Goal: Task Accomplishment & Management: Manage account settings

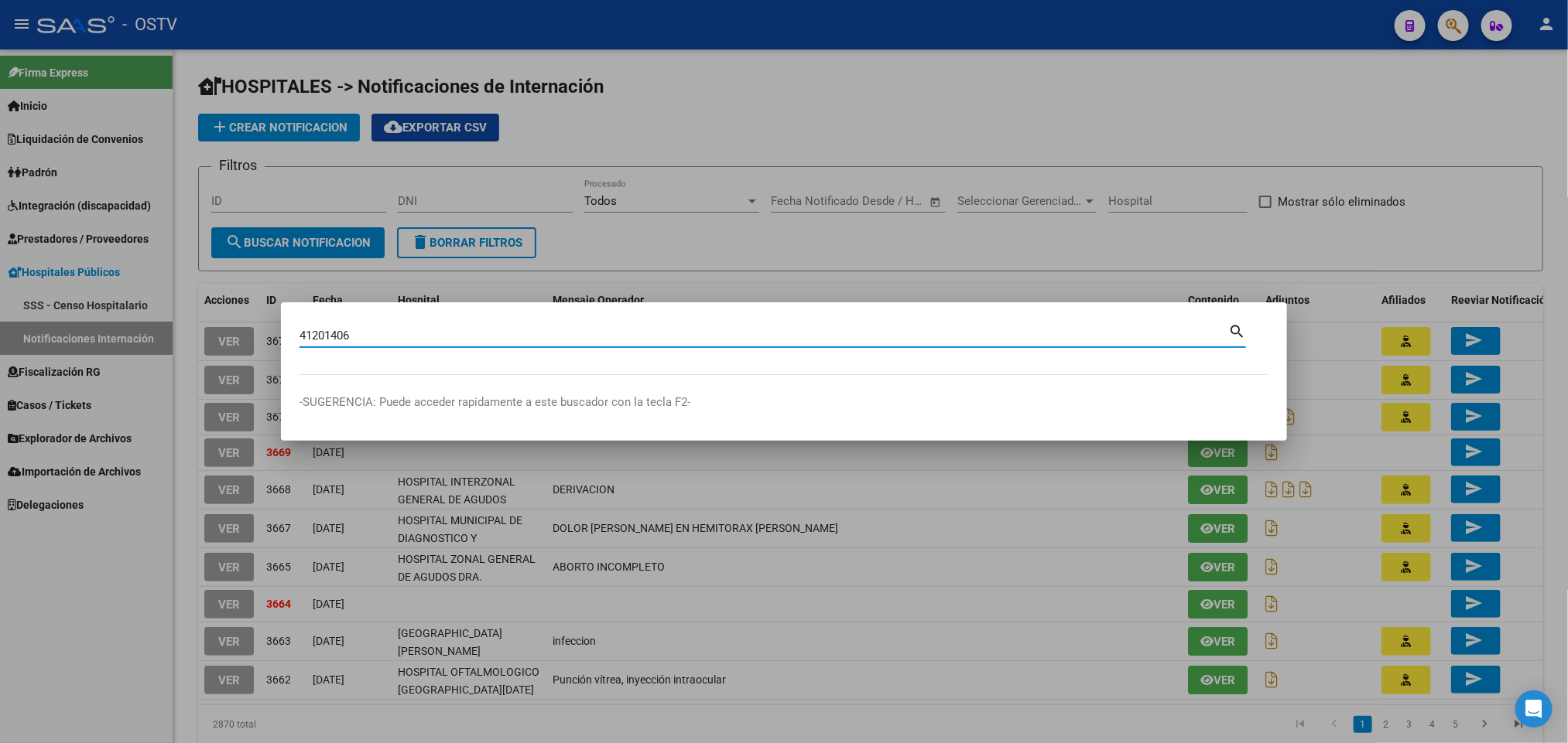
type input "41201406"
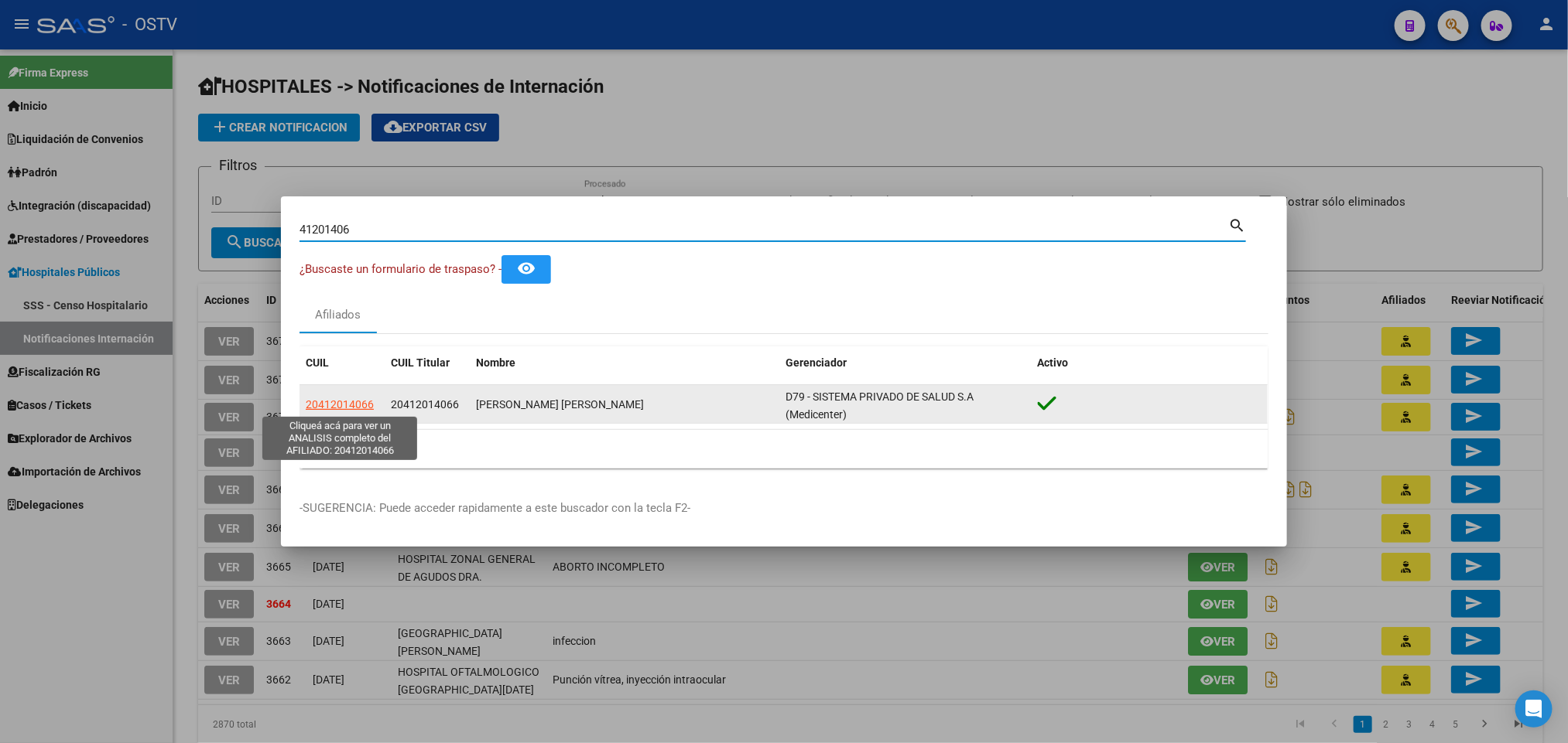
click at [330, 407] on span "20412014066" at bounding box center [339, 404] width 68 height 12
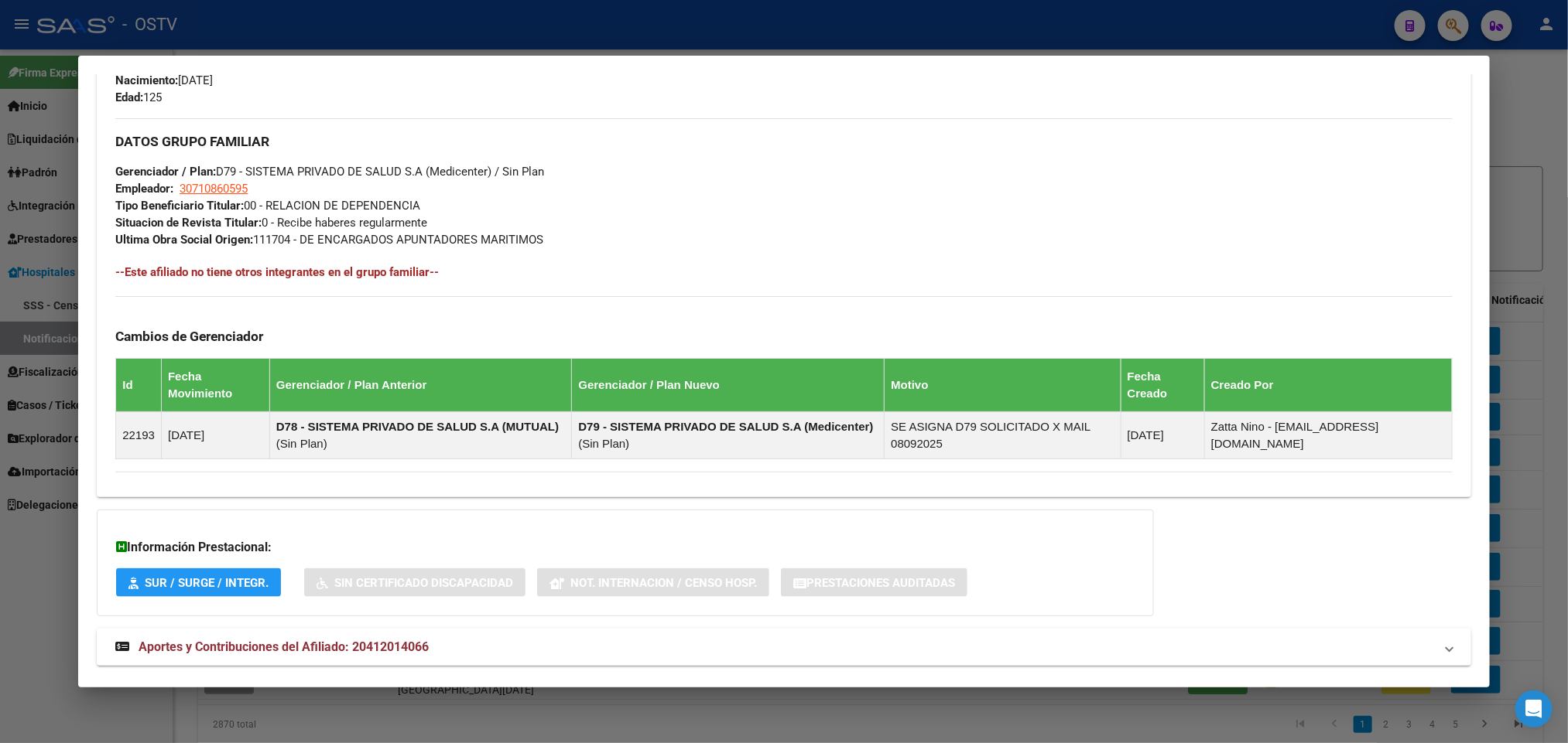
scroll to position [731, 0]
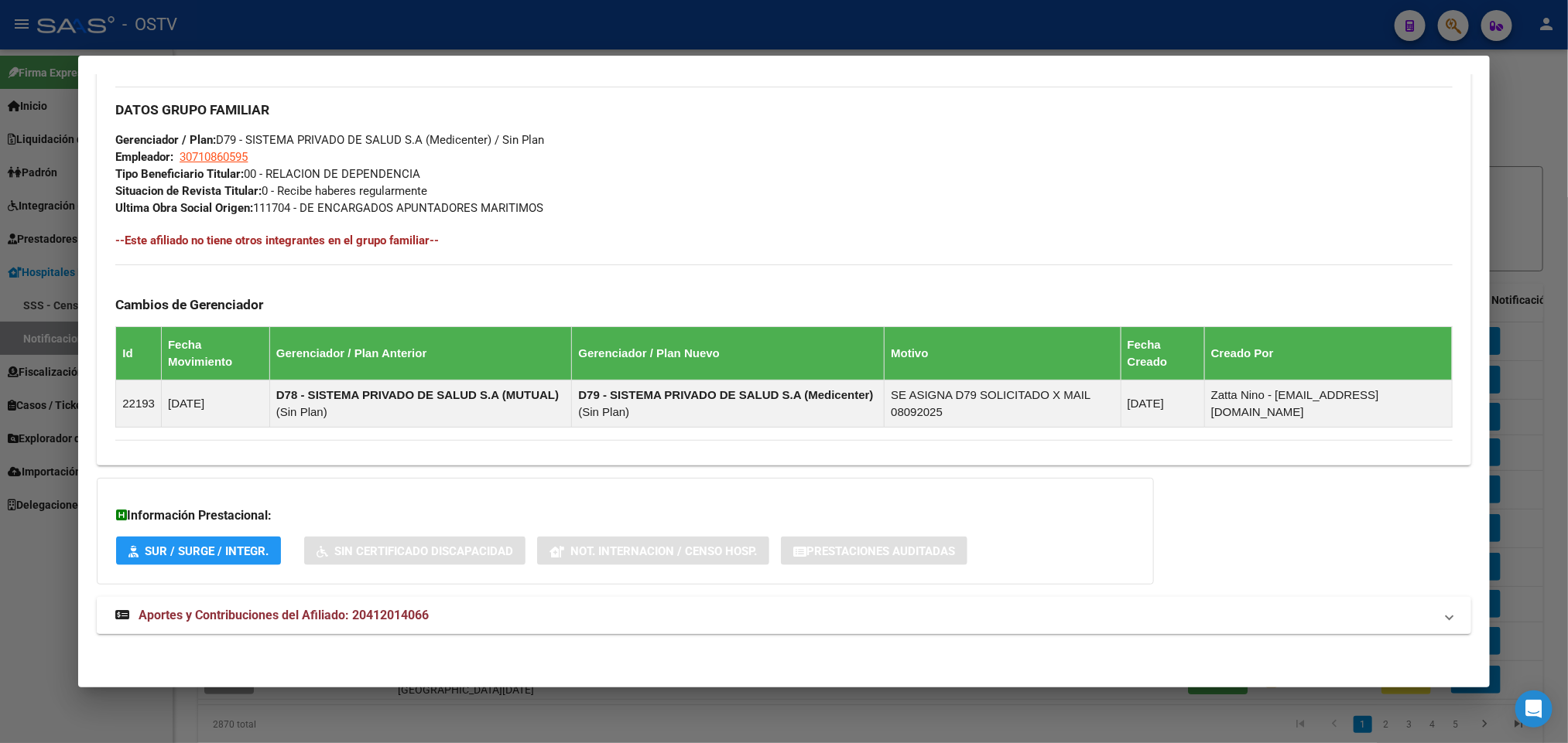
click at [436, 623] on mat-panel-title "Aportes y Contribuciones del Afiliado: 20412014066" at bounding box center [775, 616] width 1318 height 19
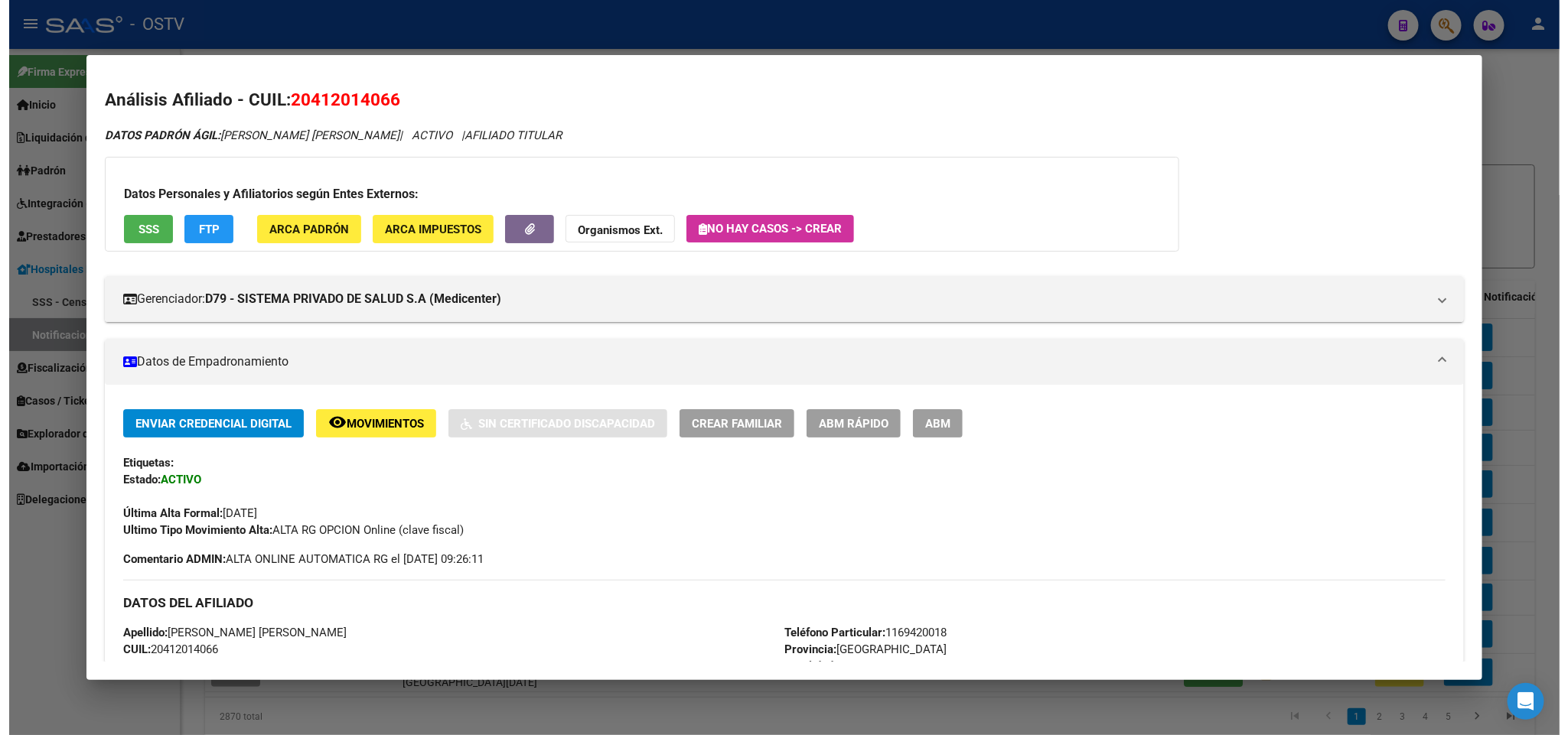
scroll to position [0, 0]
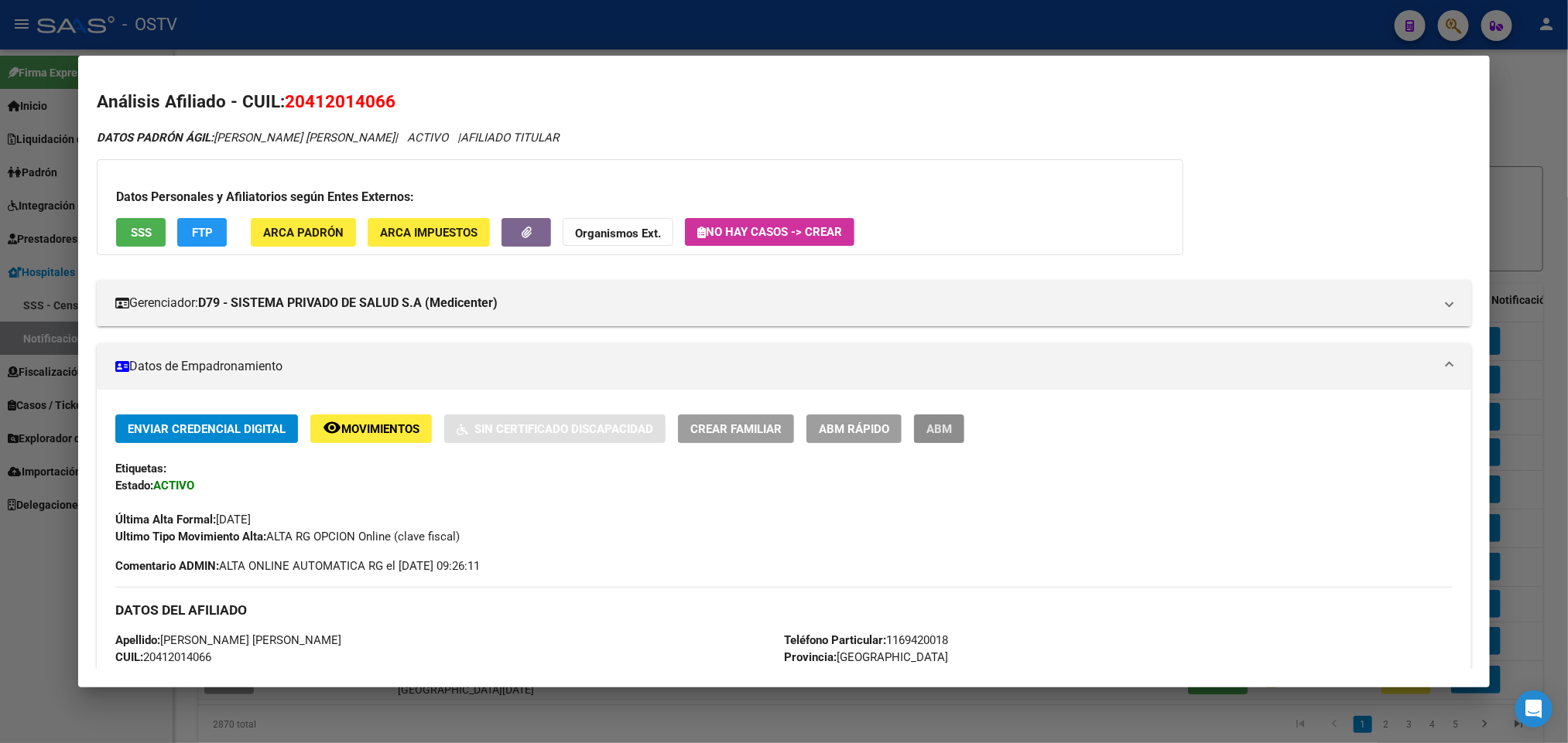
click at [934, 431] on span "ABM" at bounding box center [939, 429] width 26 height 14
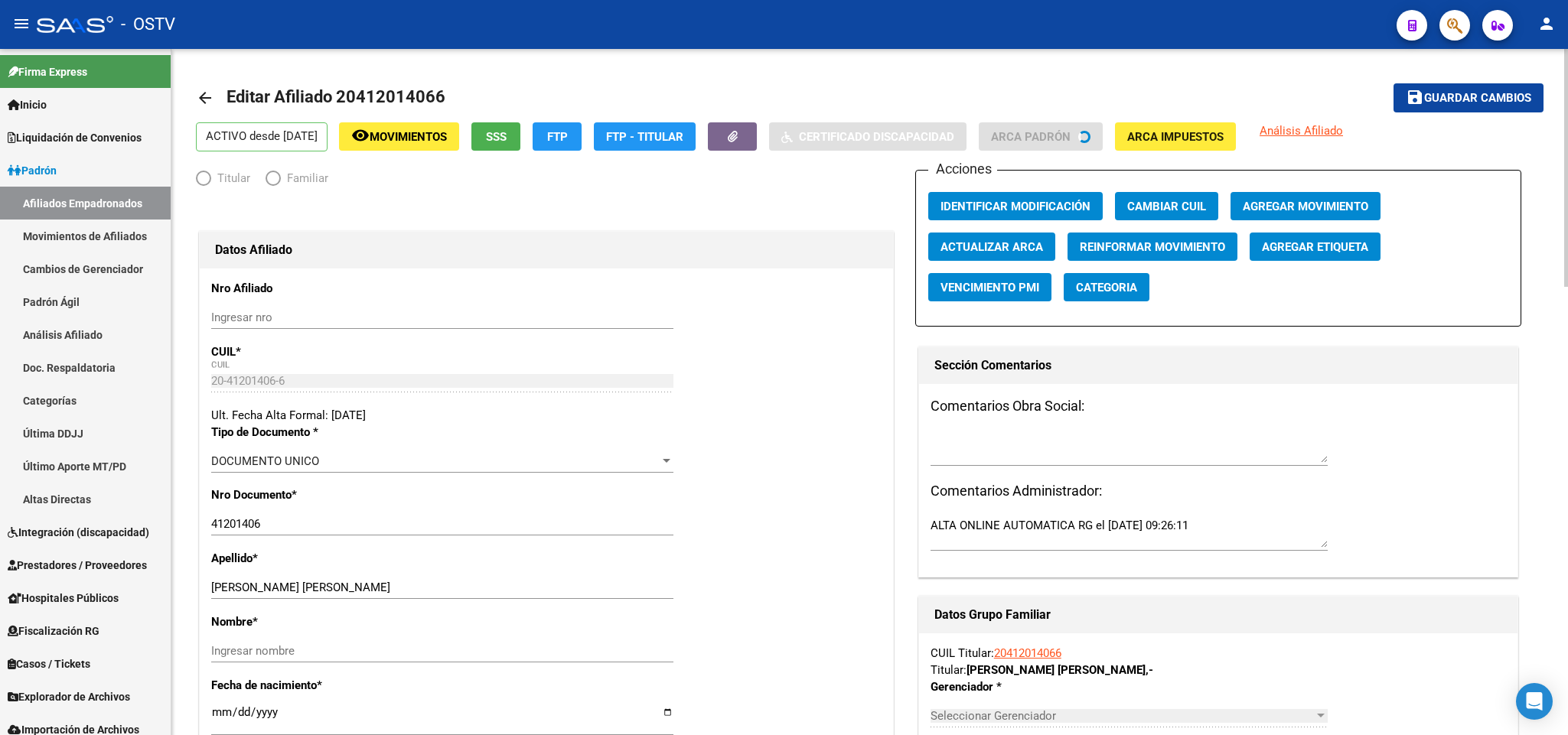
radio input "true"
type input "30-71086059-5"
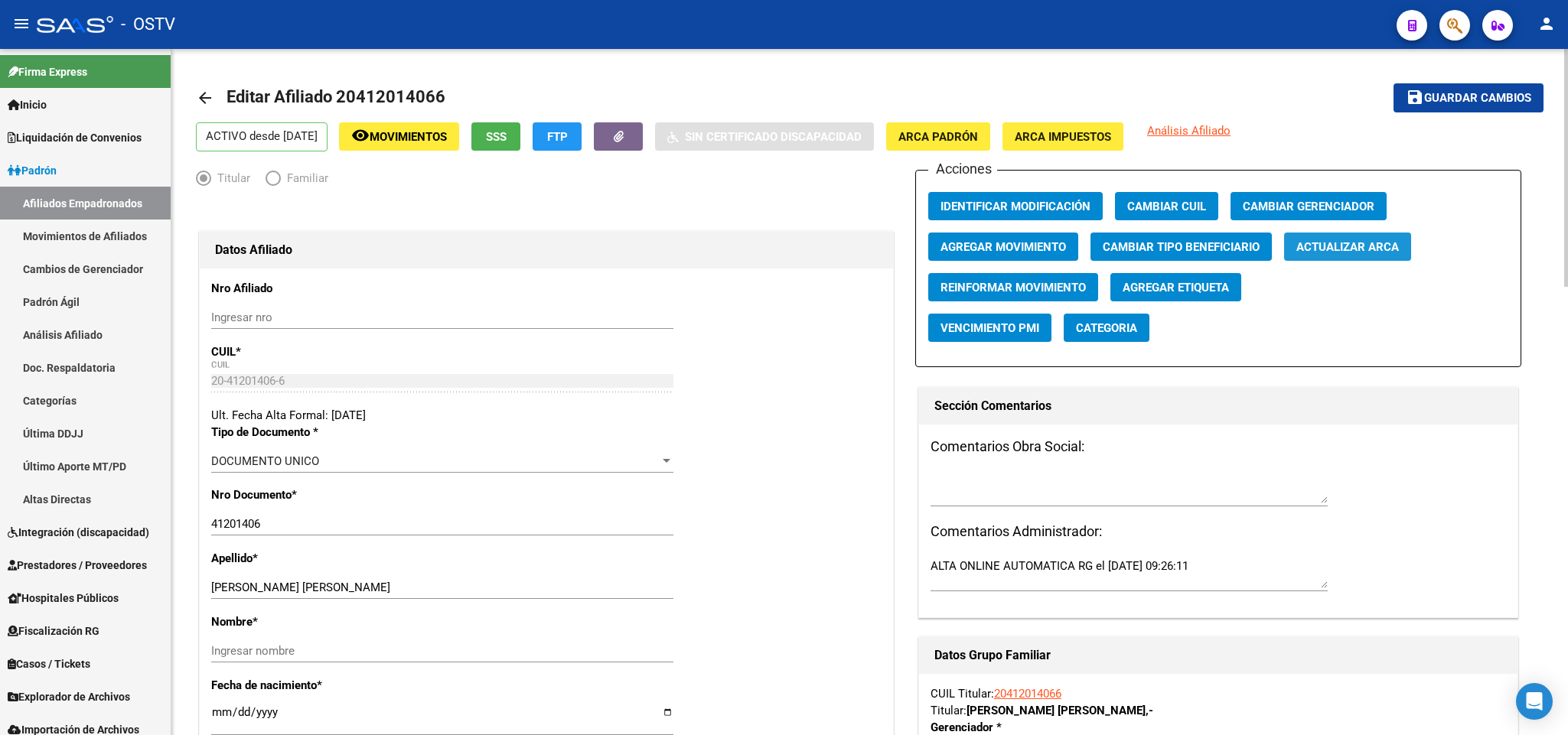
click at [1379, 248] on span "Actualizar ARCA" at bounding box center [1348, 247] width 102 height 14
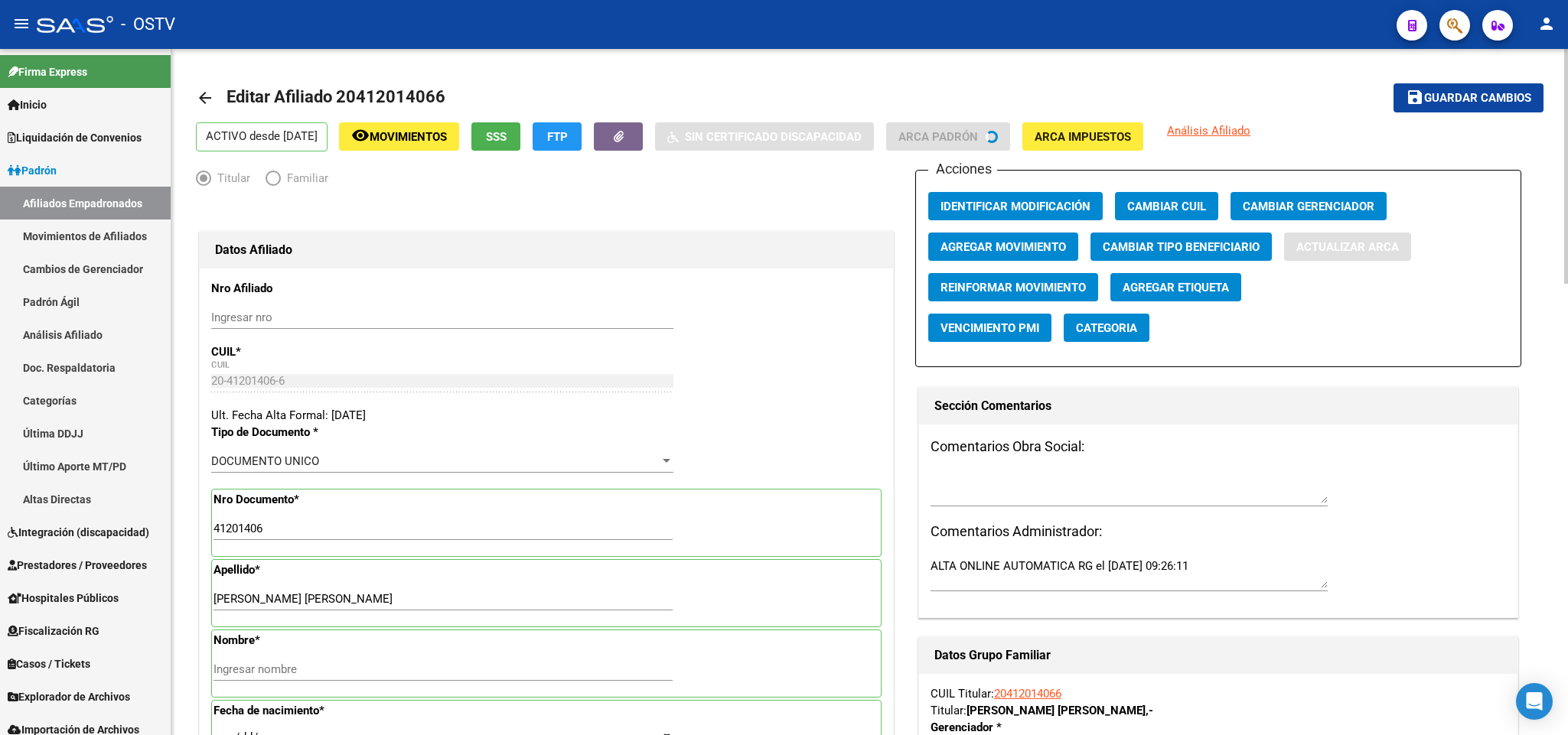
type input "GOMEZ"
type input "ALAN EZEQUIEL"
type input "1998-07-01"
type input "TEMPERLEY"
type input "YERBAL"
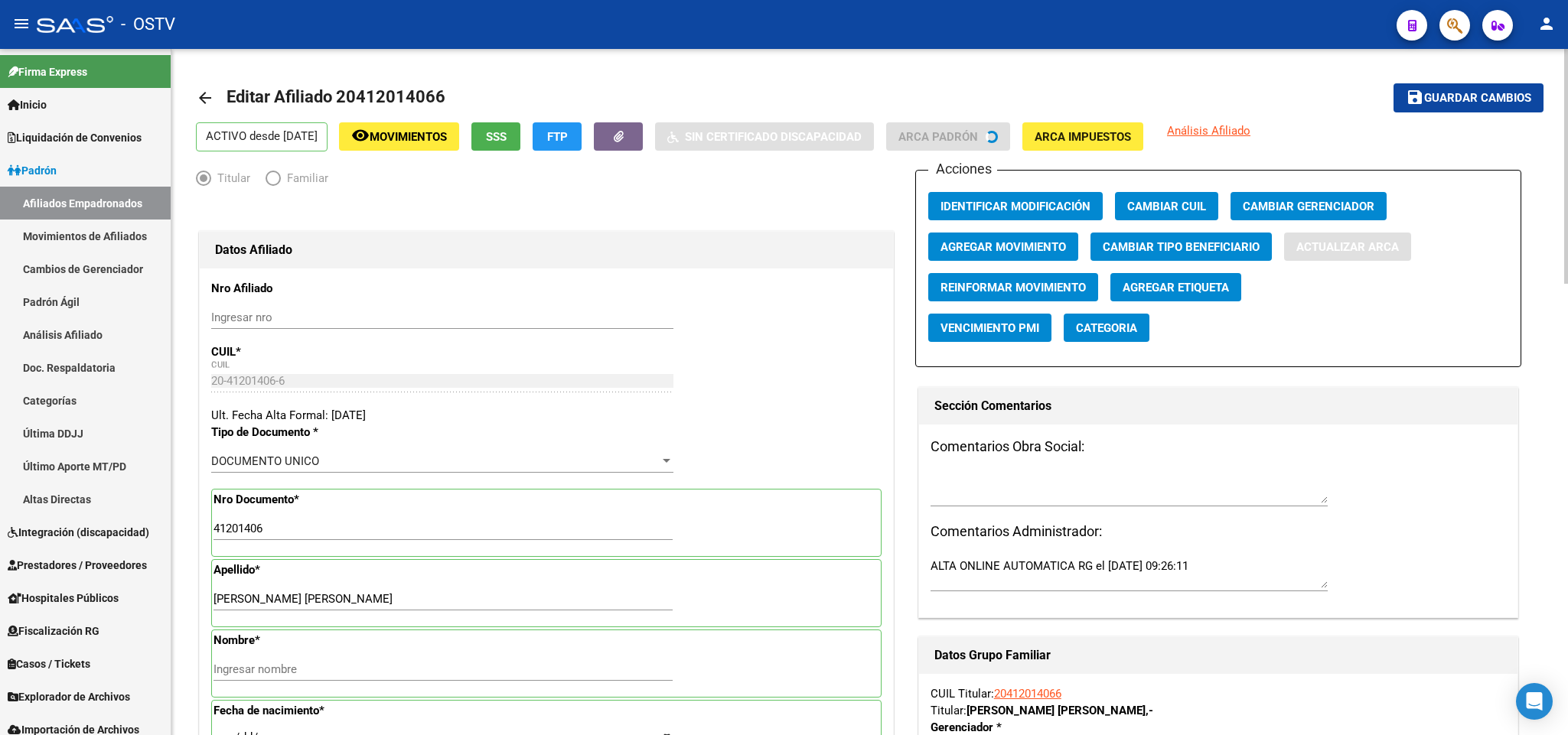
type input "355"
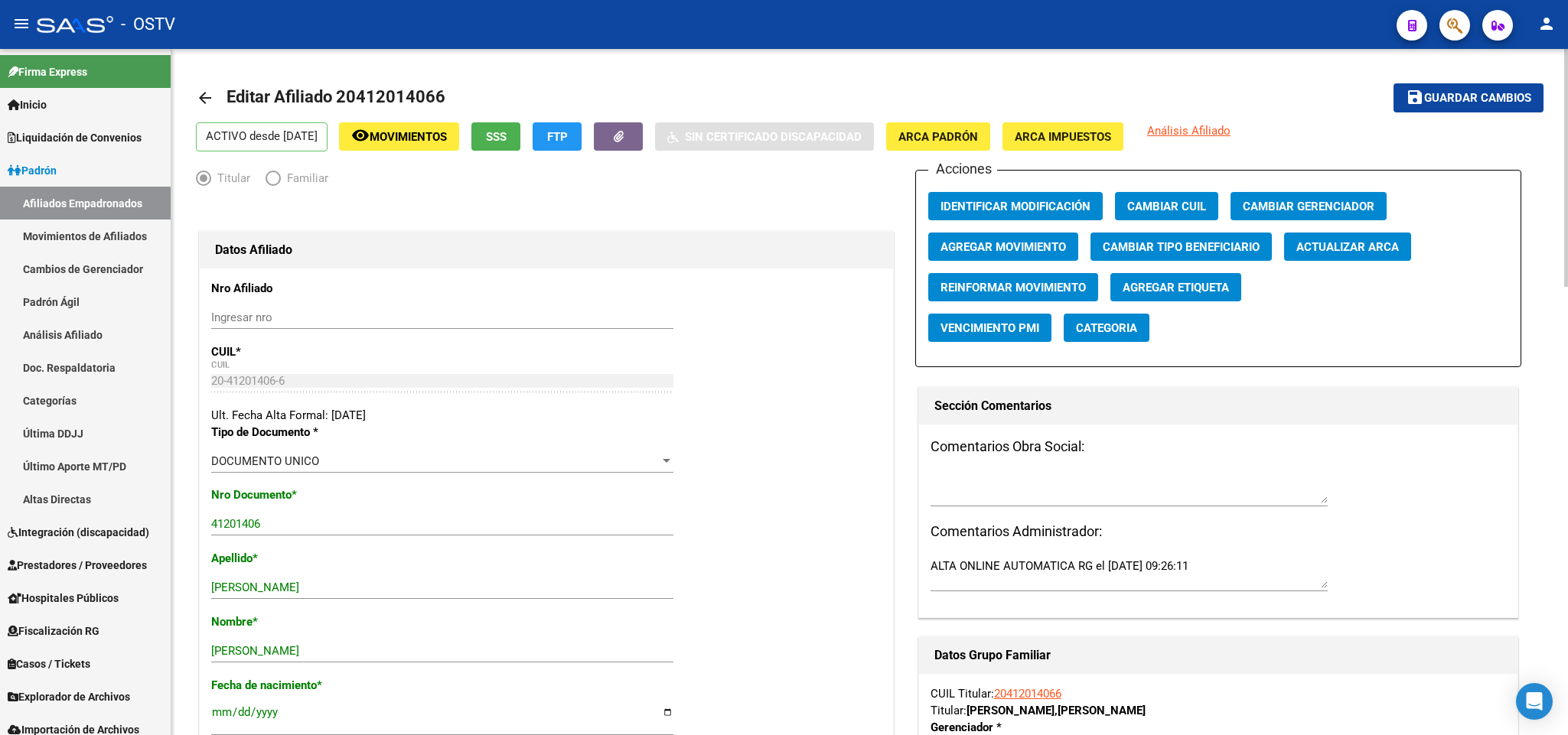
click at [1425, 101] on span "Guardar cambios" at bounding box center [1478, 98] width 107 height 14
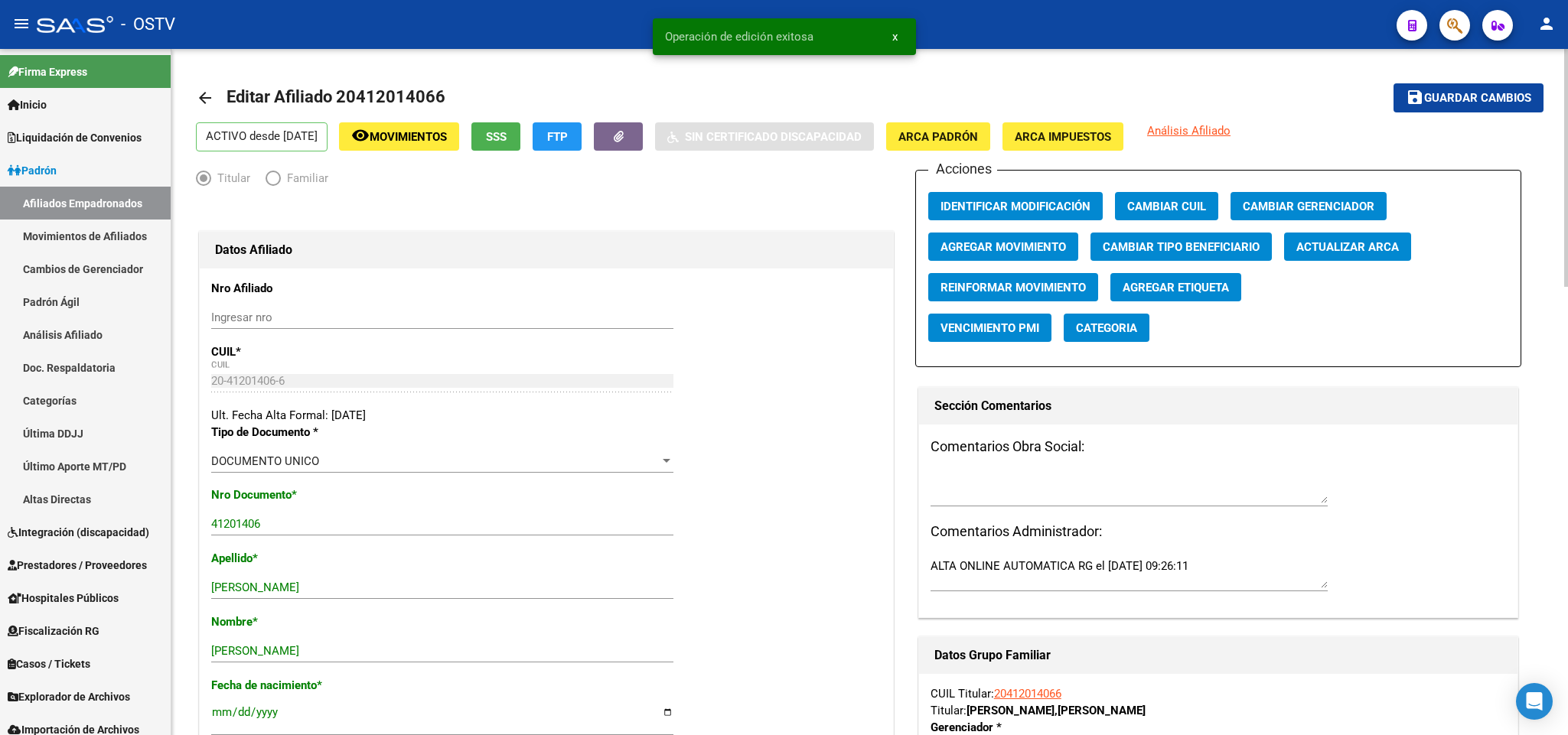
click at [204, 92] on mat-icon "arrow_back" at bounding box center [205, 98] width 19 height 19
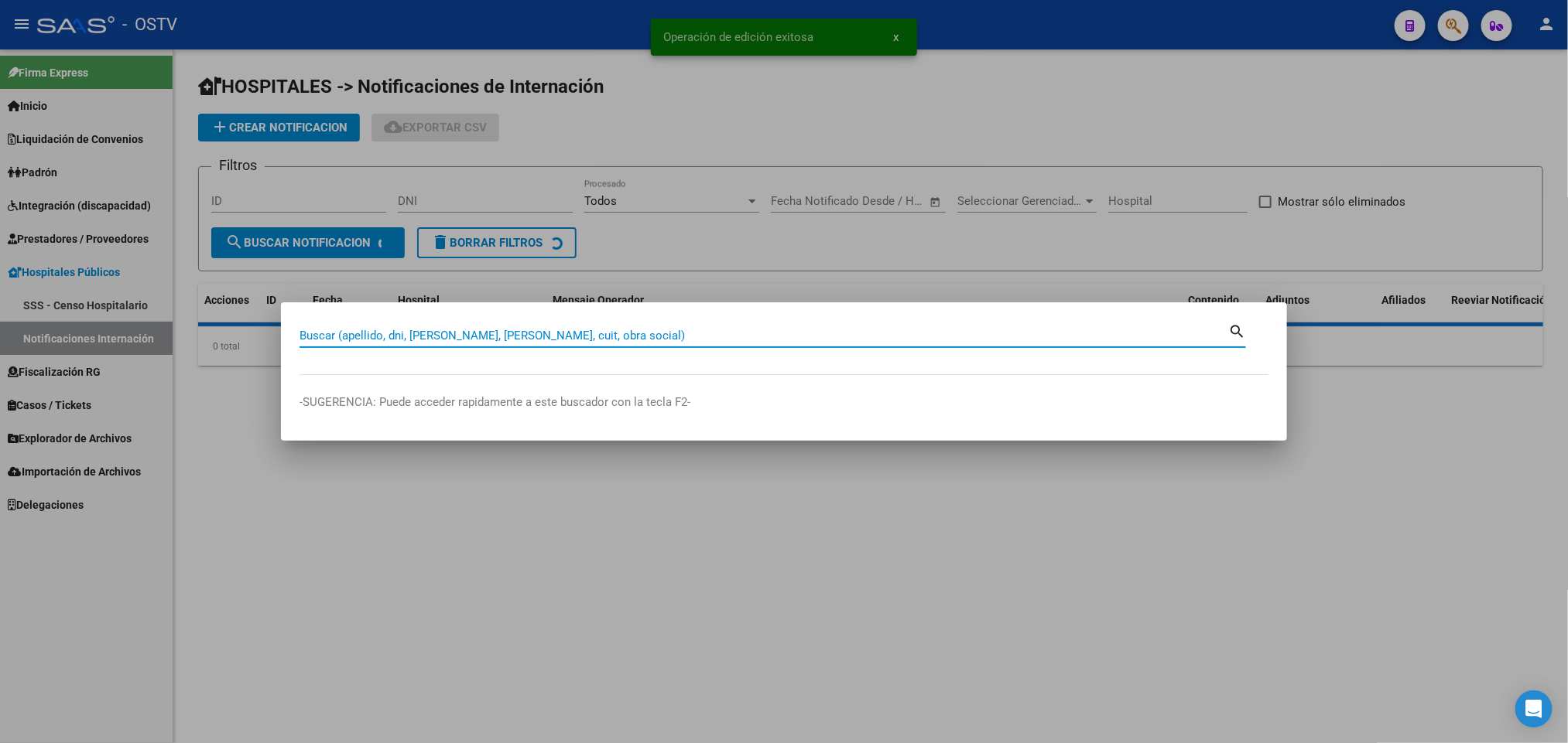
paste input "20412014066"
type input "20412014066"
